Goal: Book appointment/travel/reservation

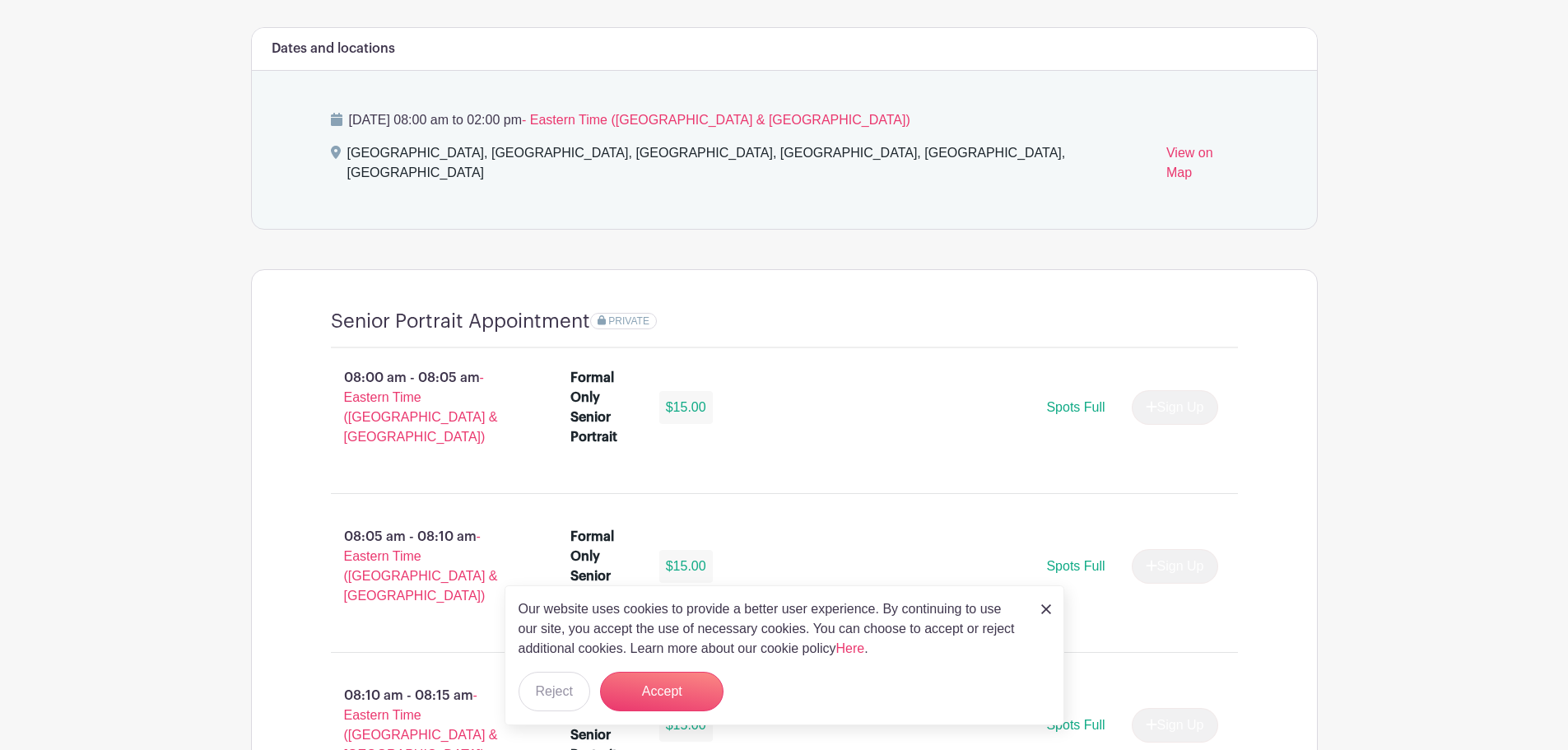
scroll to position [906, 0]
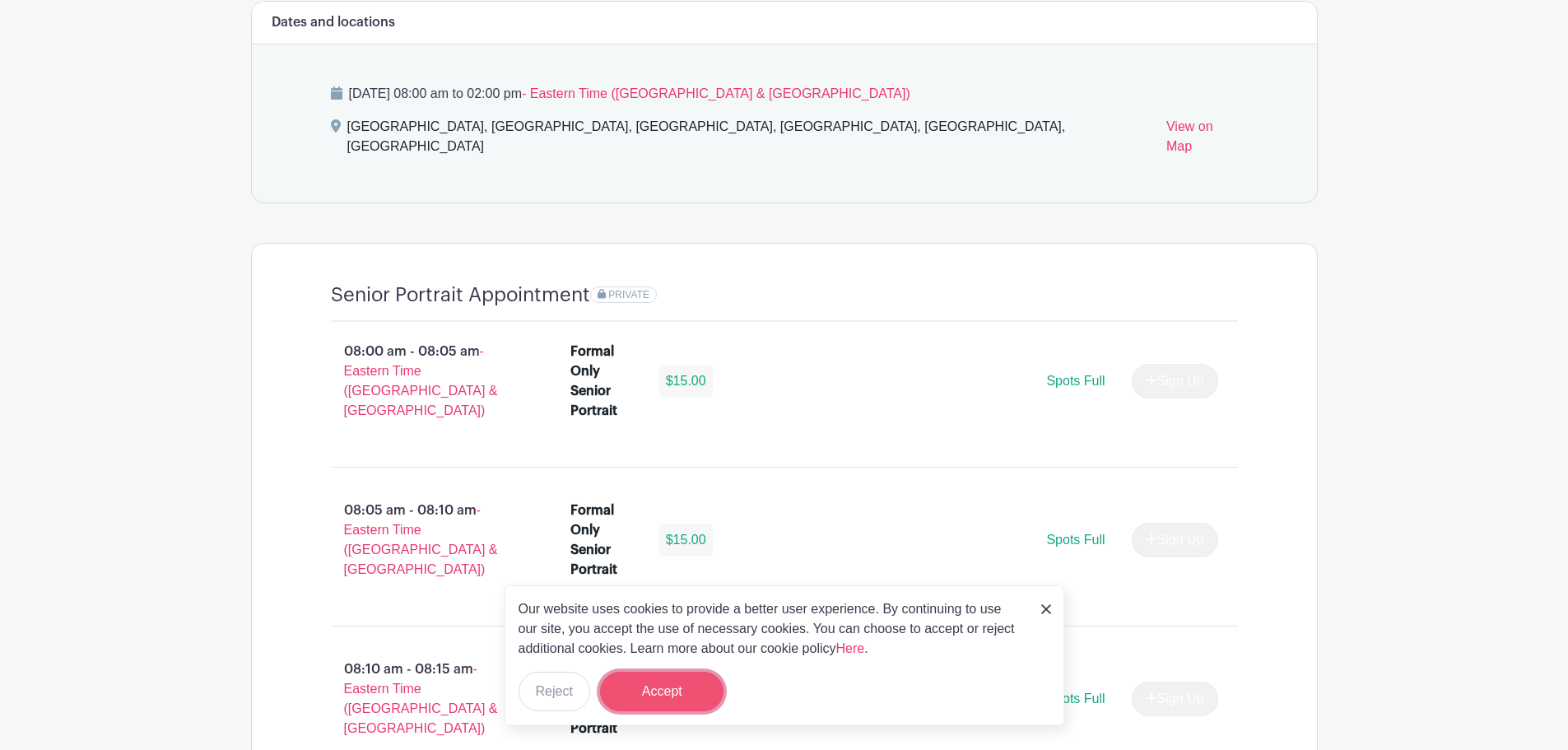
click at [667, 693] on button "Accept" at bounding box center [661, 691] width 123 height 39
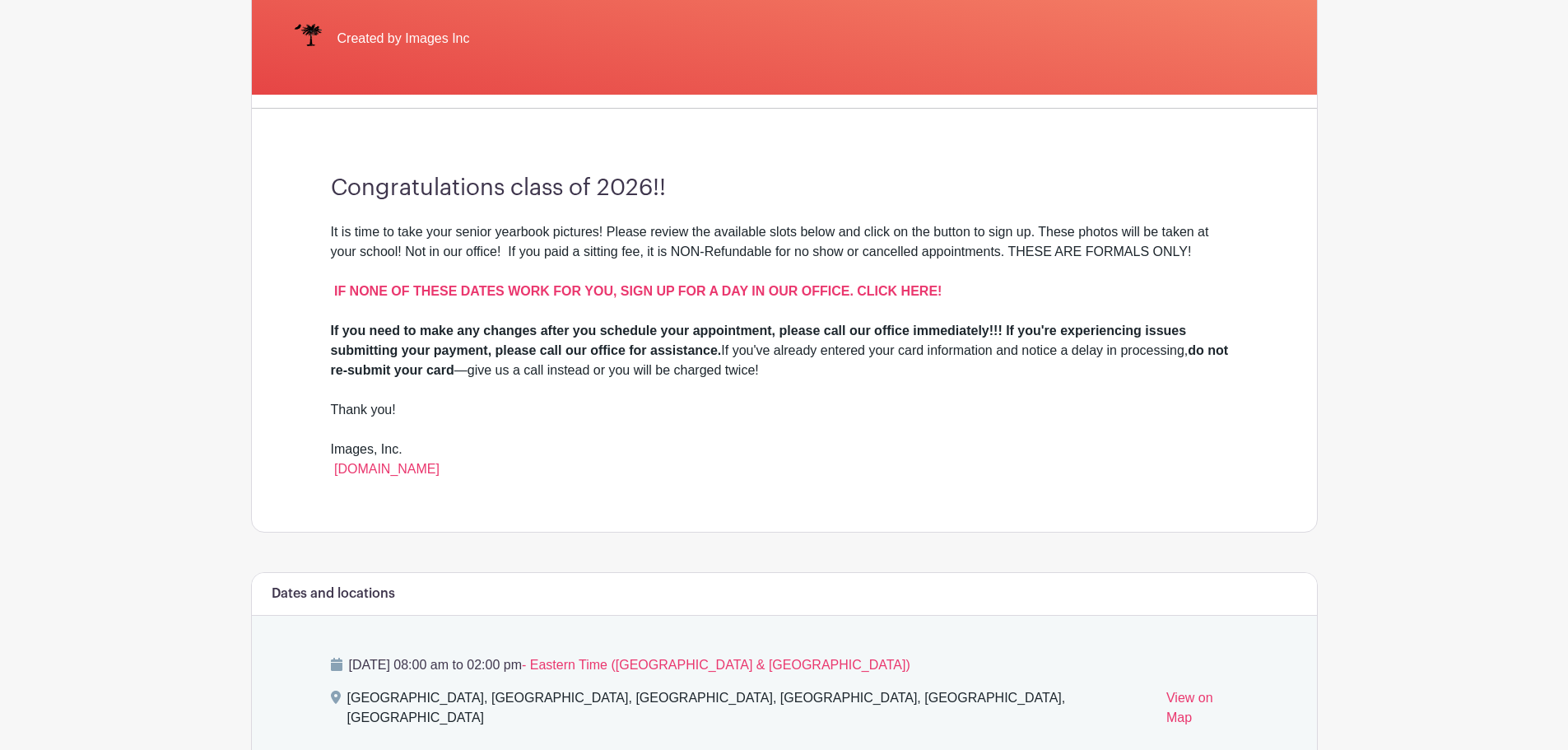
scroll to position [442, 0]
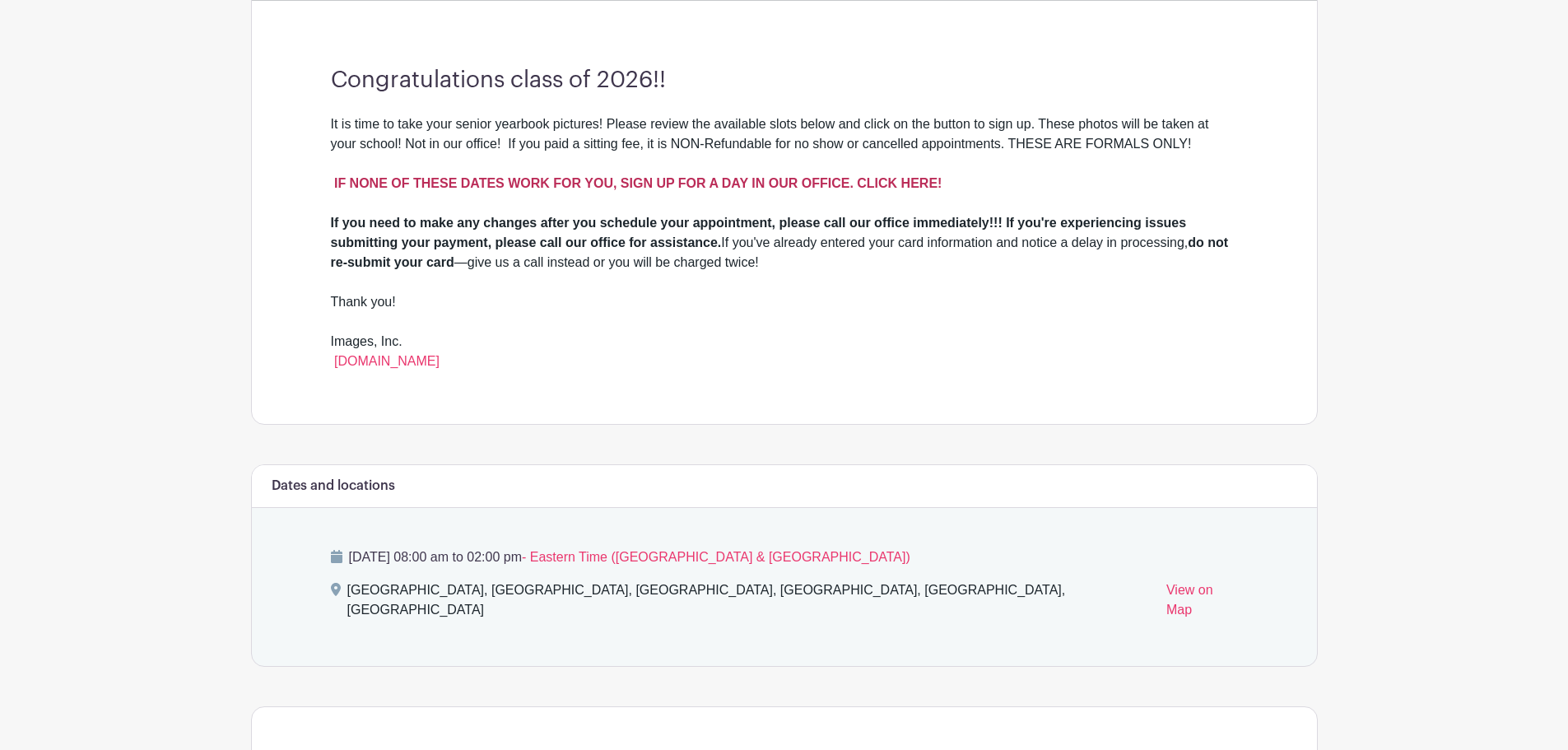
click at [667, 180] on strong "IF NONE OF THESE DATES WORK FOR YOU, SIGN UP FOR A DAY IN OUR OFFICE. CLICK HER…" at bounding box center [637, 183] width 607 height 14
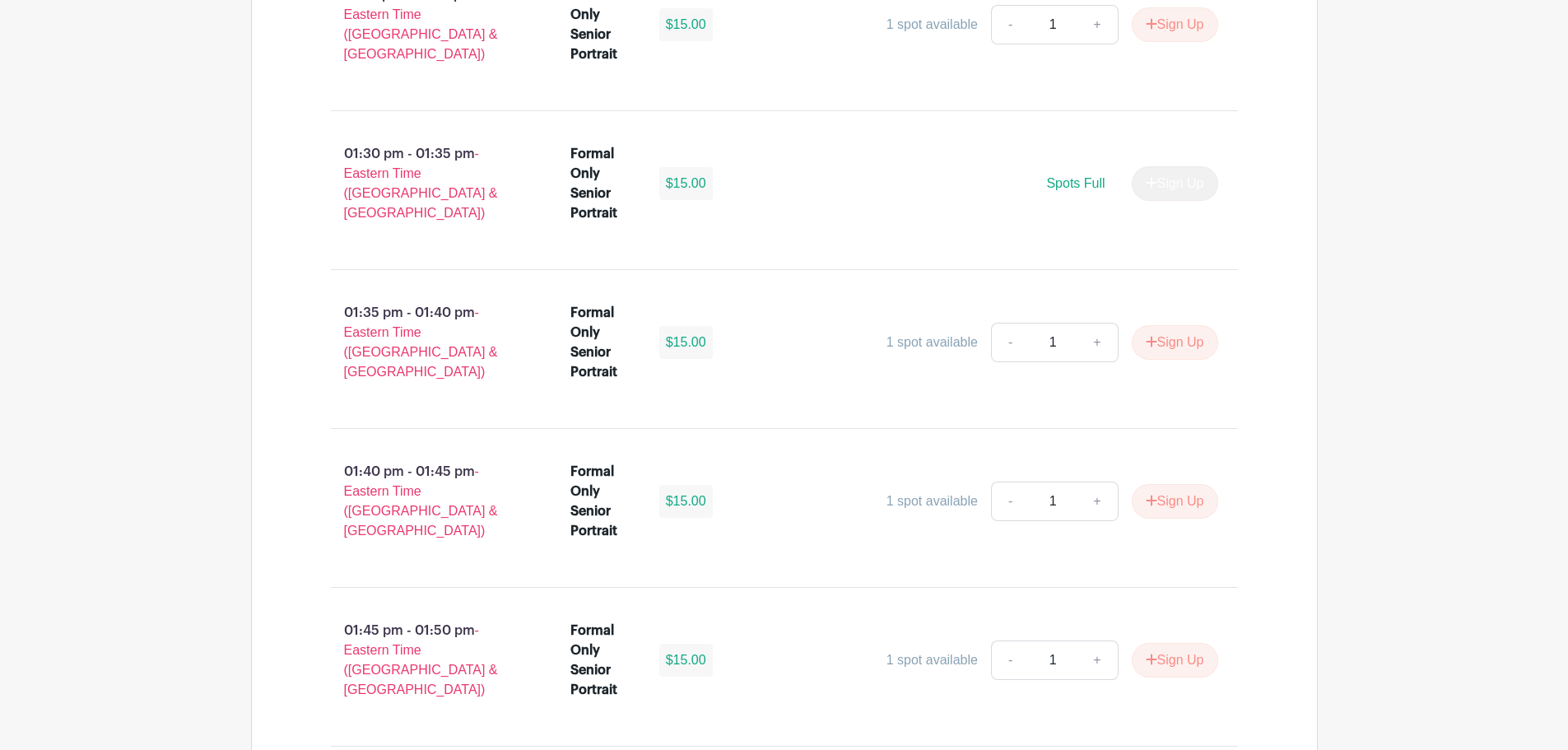
scroll to position [9658, 0]
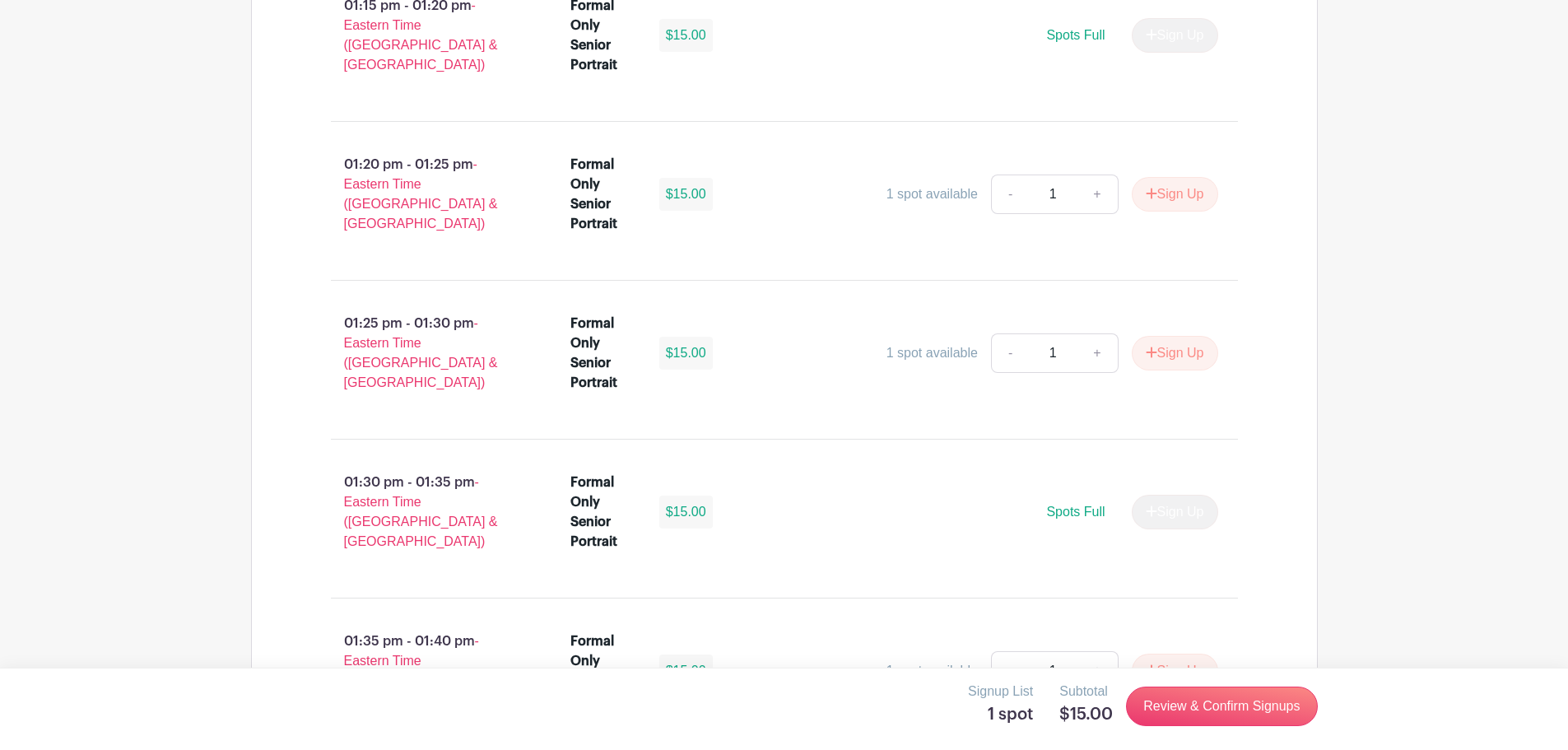
scroll to position [9740, 0]
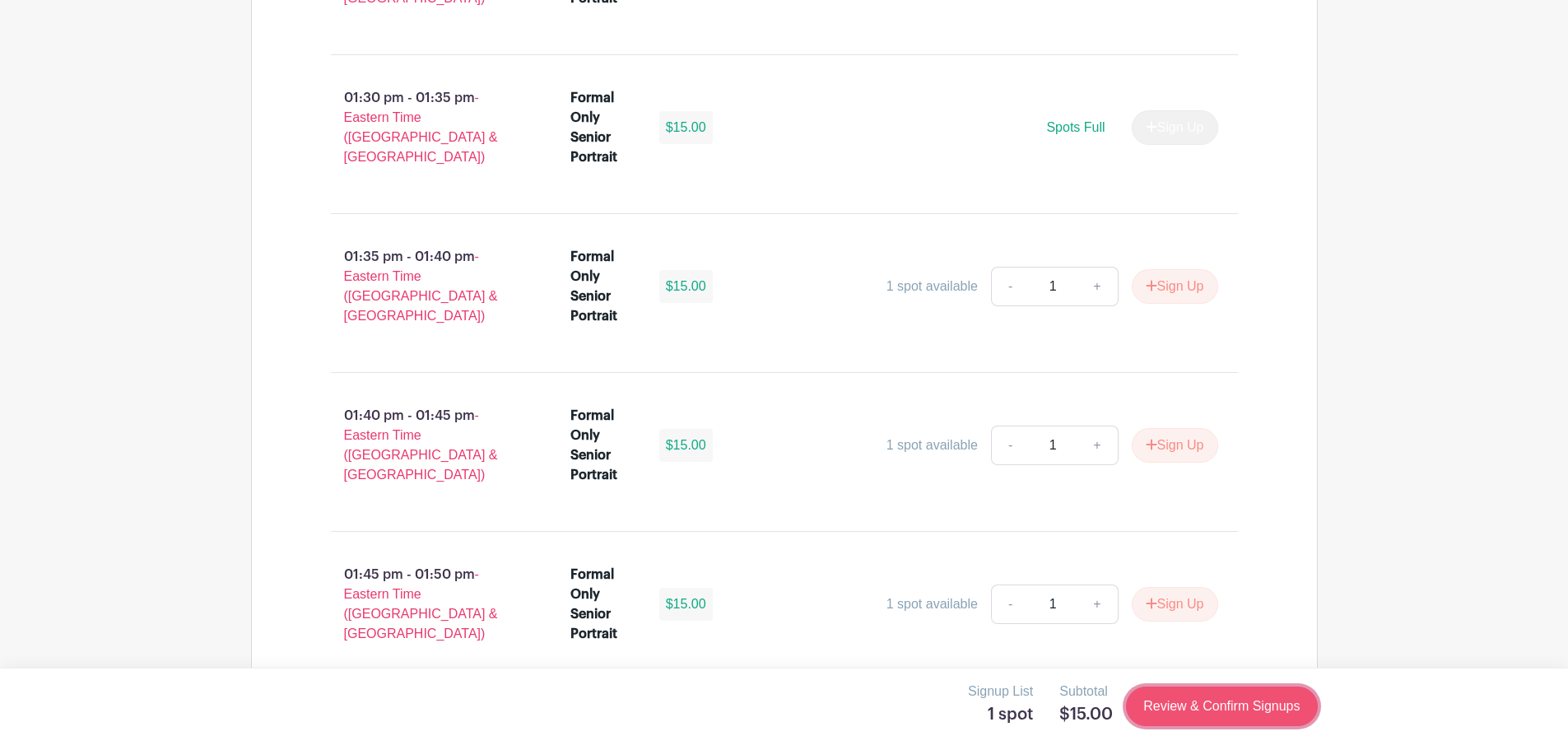
click at [1212, 711] on link "Review & Confirm Signups" at bounding box center [1222, 706] width 191 height 39
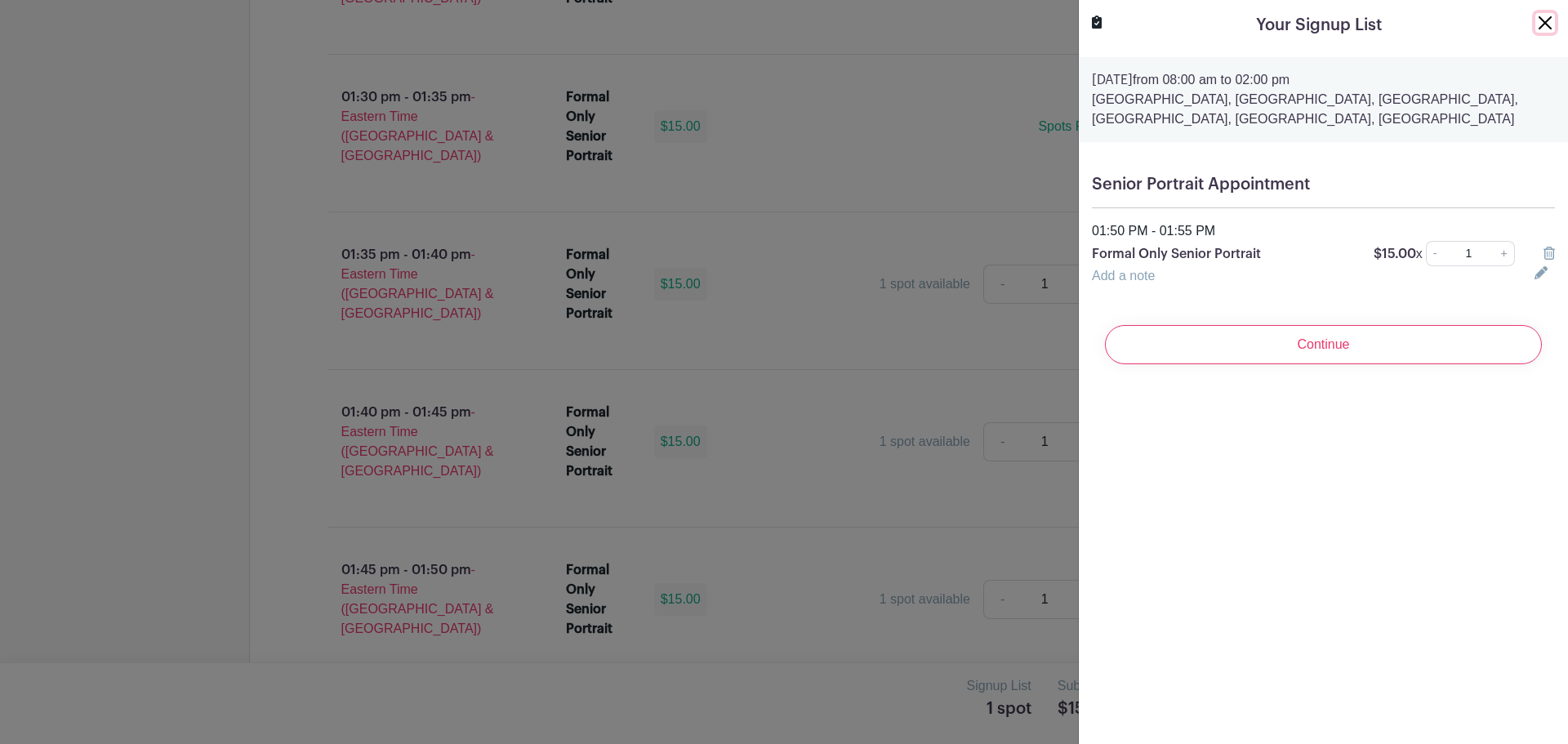
click at [1536, 22] on button "Close" at bounding box center [1546, 23] width 20 height 20
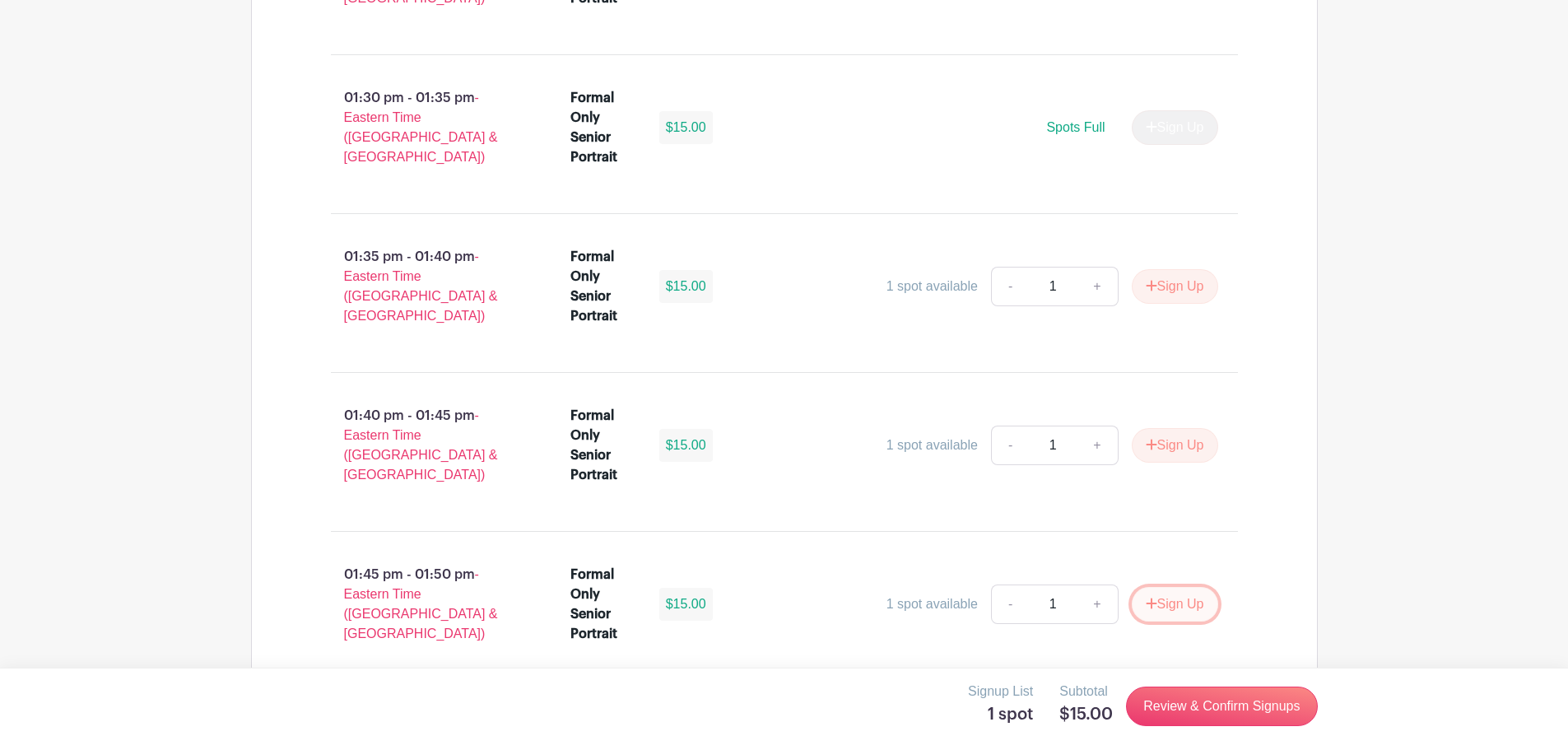
click at [1161, 587] on button "Sign Up" at bounding box center [1174, 604] width 86 height 34
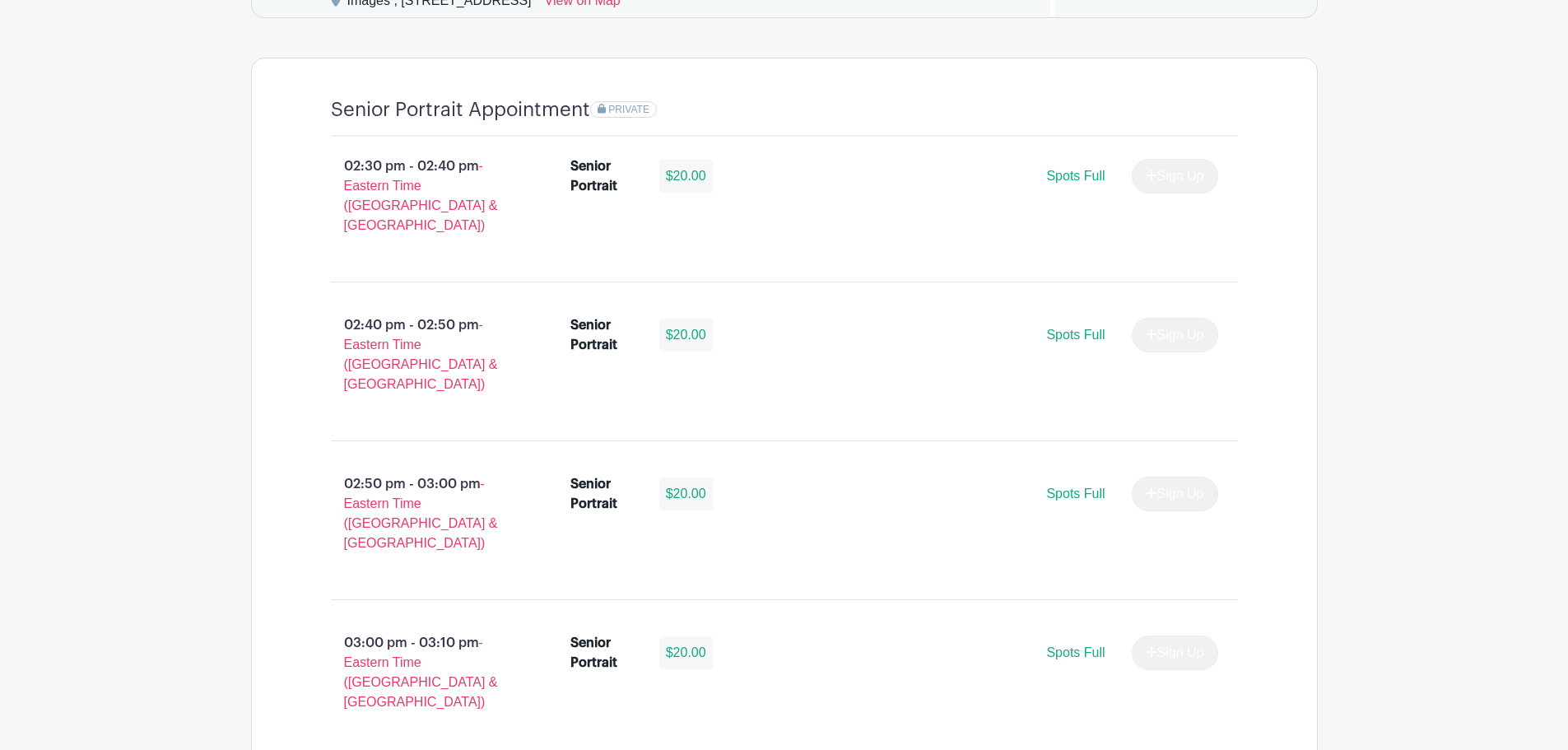
scroll to position [741, 0]
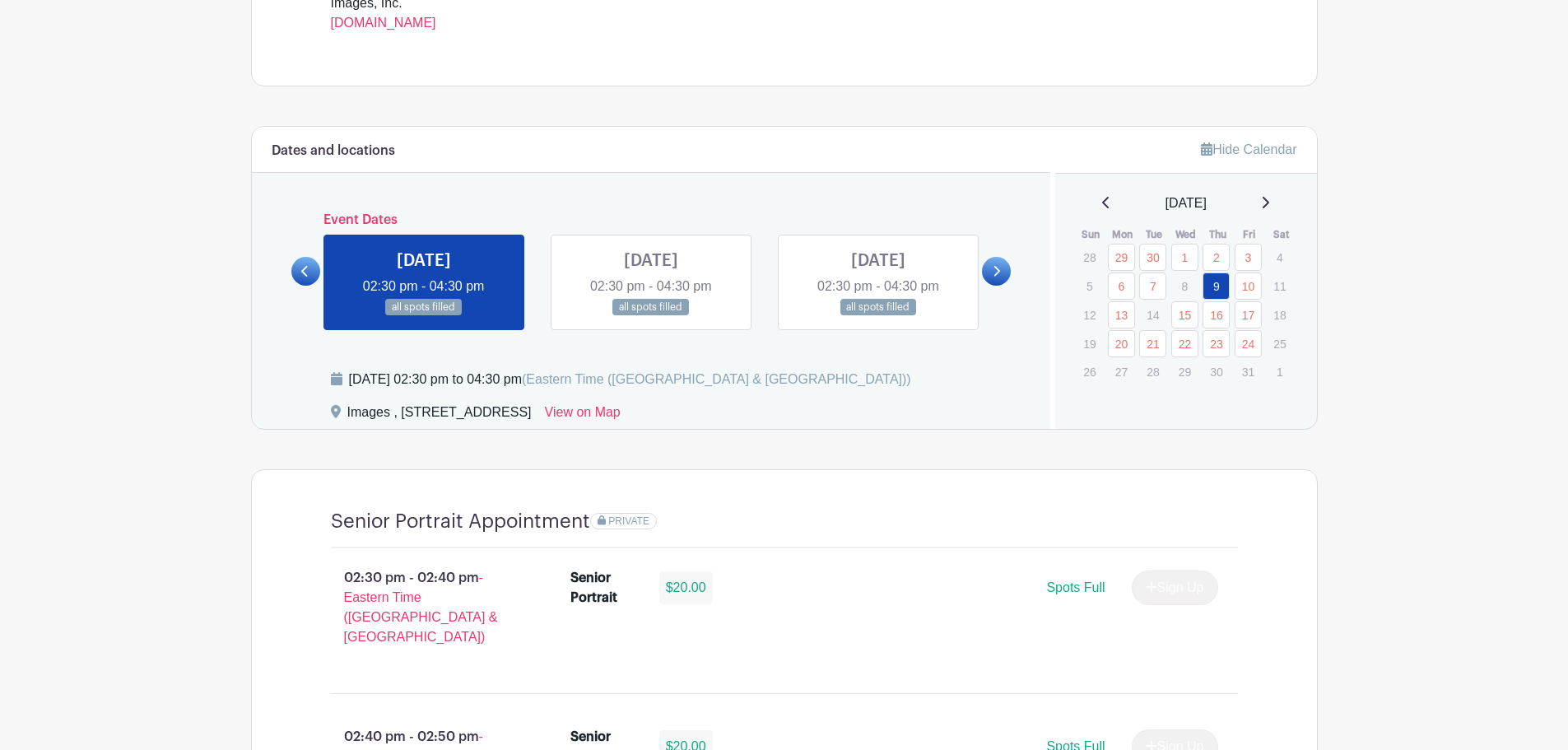
click at [993, 276] on icon at bounding box center [996, 271] width 8 height 13
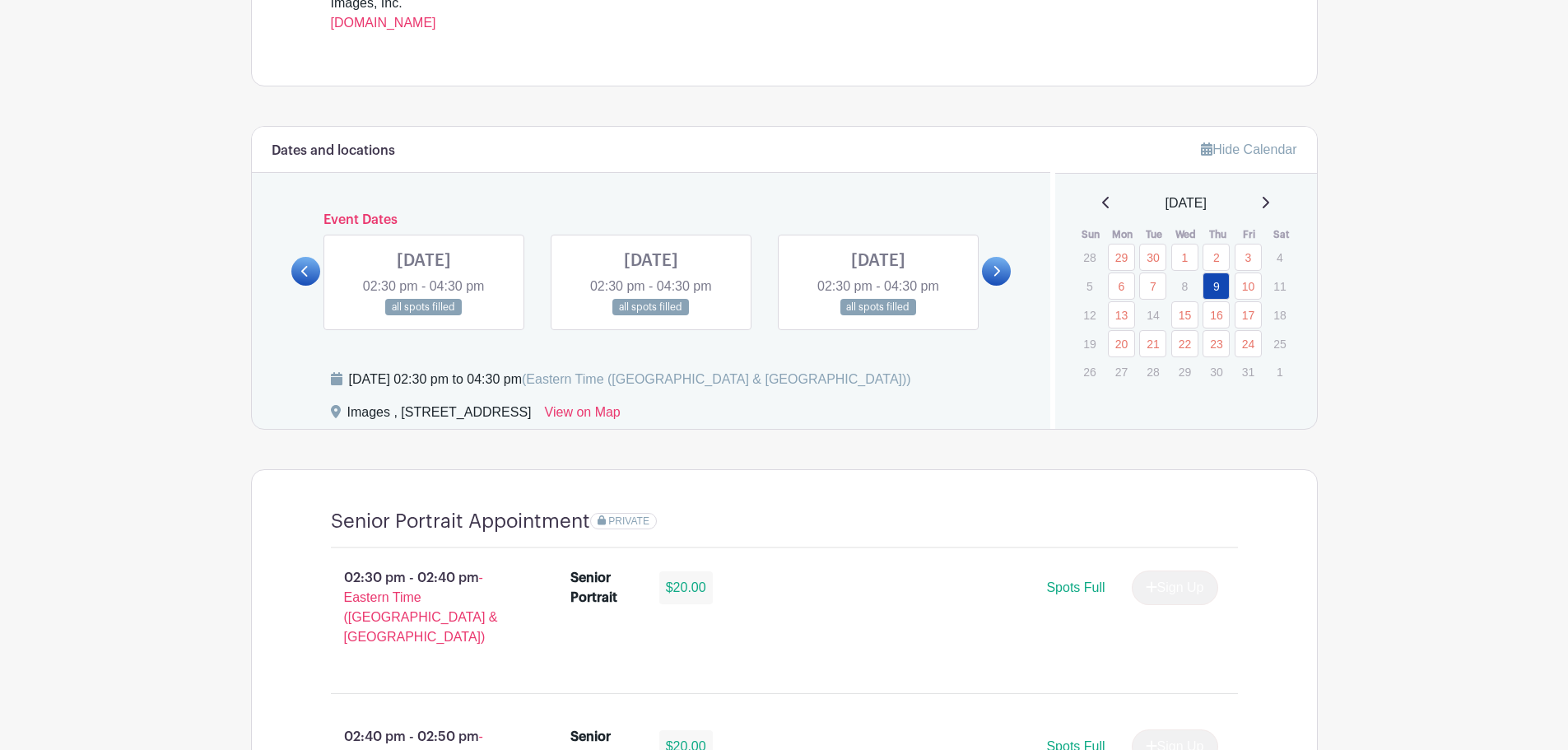
click at [995, 274] on icon at bounding box center [996, 271] width 8 height 13
click at [310, 268] on link at bounding box center [305, 271] width 29 height 29
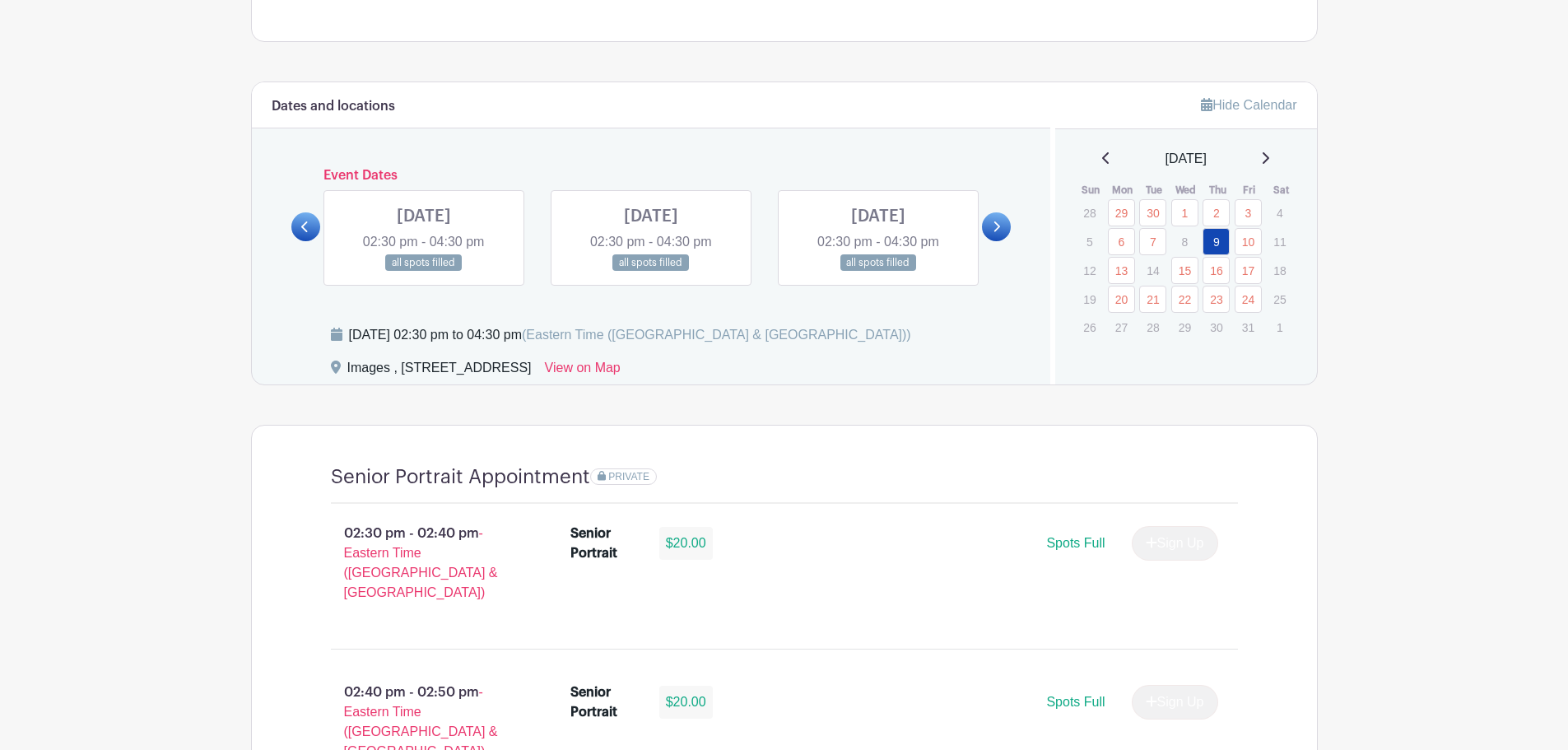
scroll to position [412, 0]
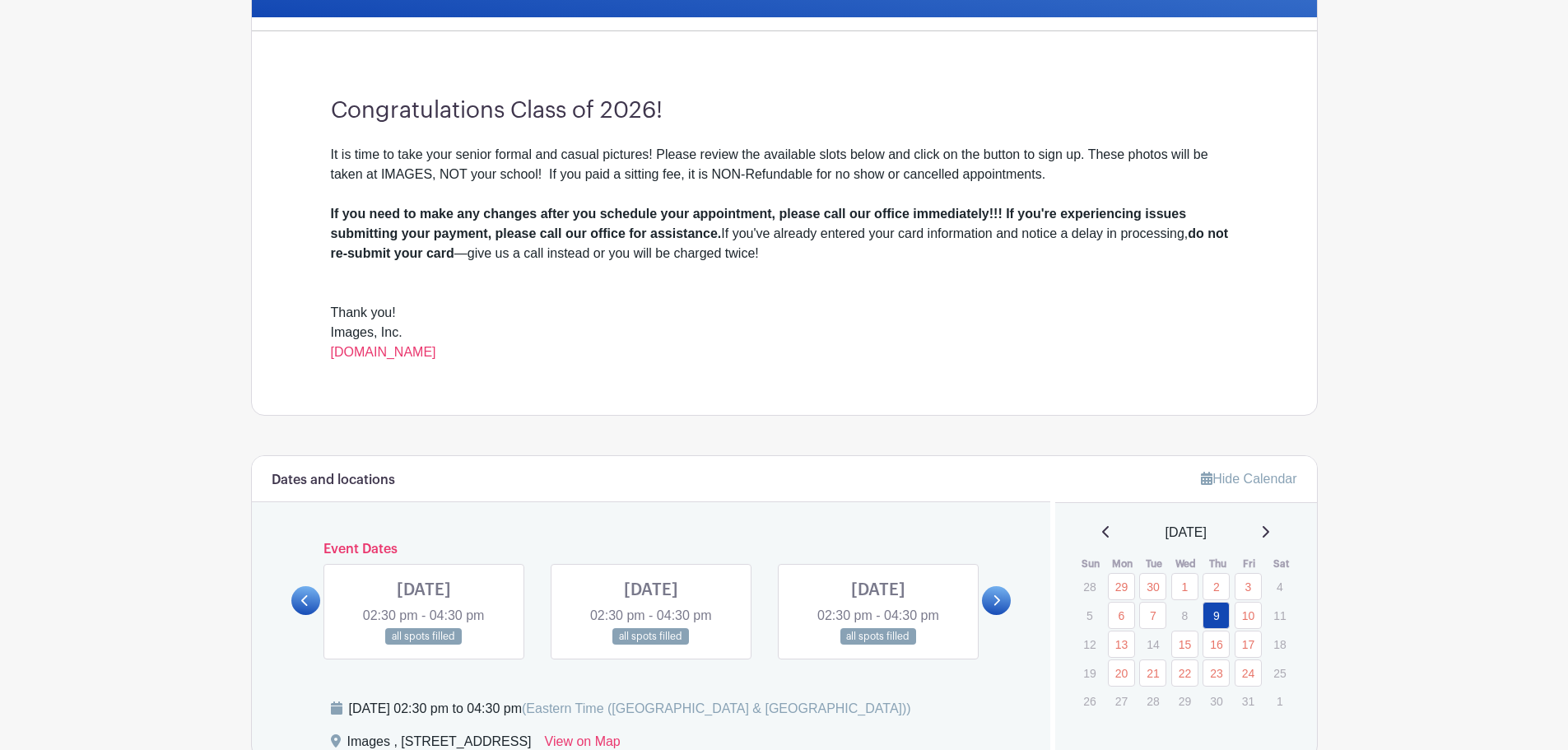
click at [301, 606] on icon at bounding box center [304, 601] width 8 height 13
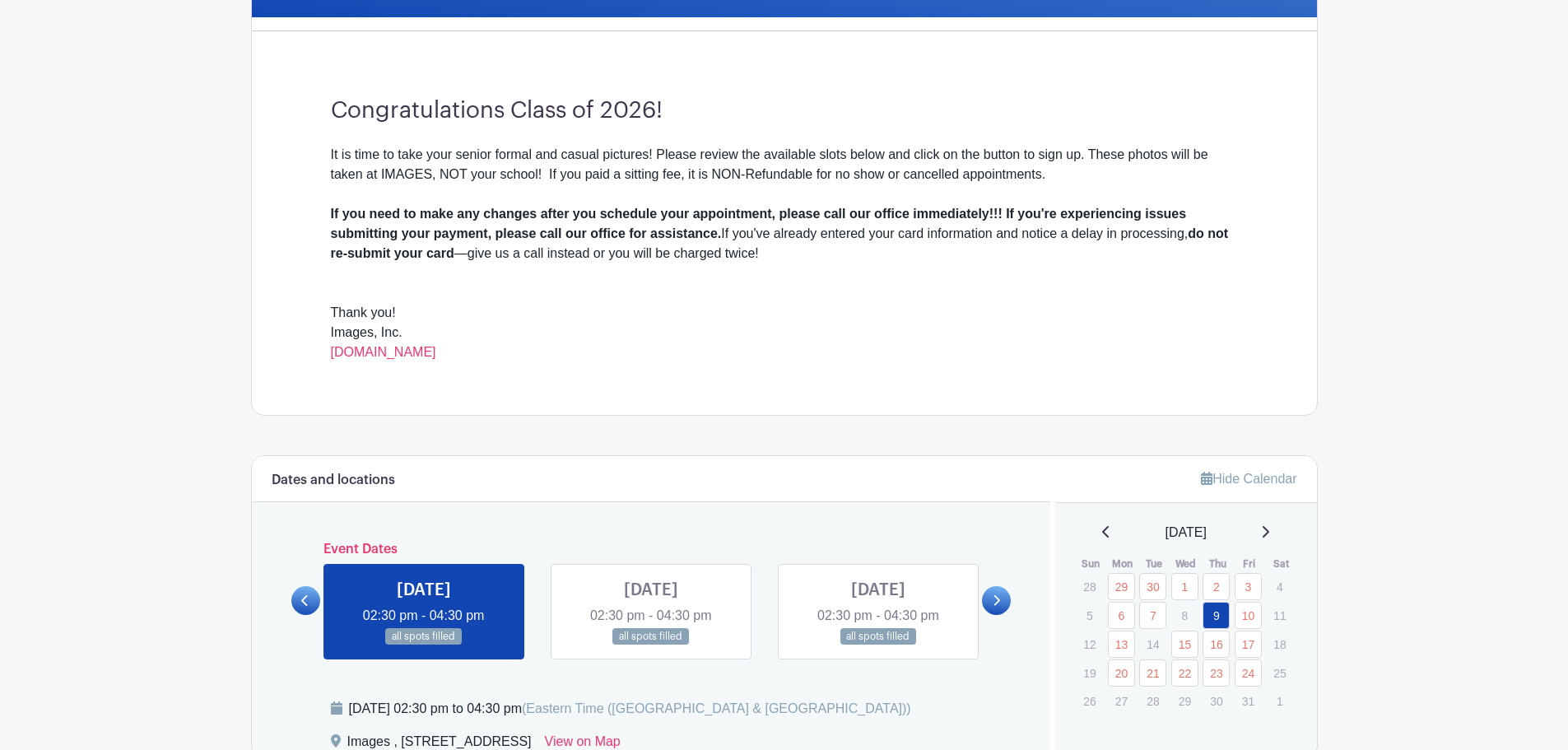
click at [878, 645] on link at bounding box center [878, 645] width 0 height 0
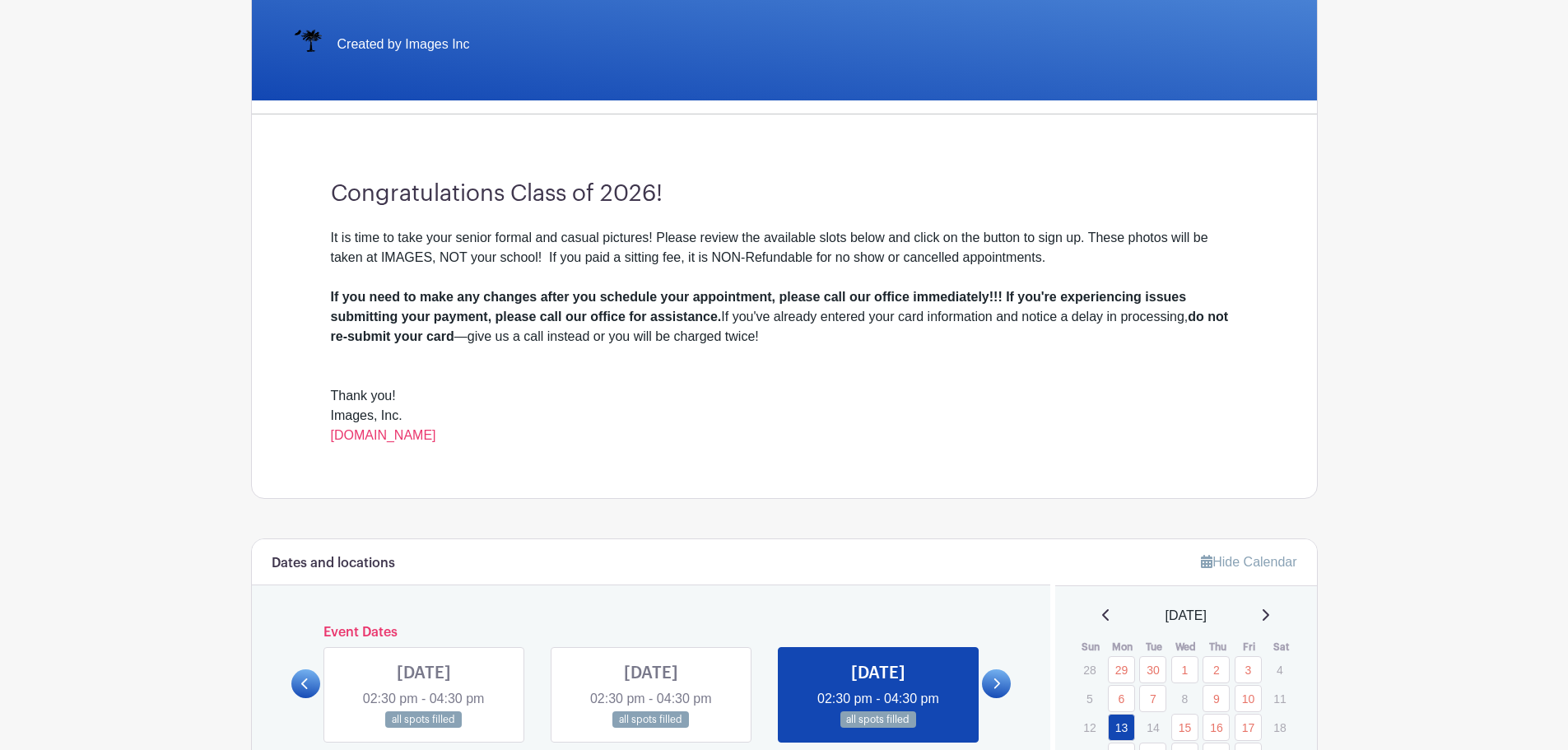
scroll to position [330, 0]
click at [386, 432] on link "[DOMAIN_NAME]" at bounding box center [384, 434] width 106 height 14
